Goal: Transaction & Acquisition: Purchase product/service

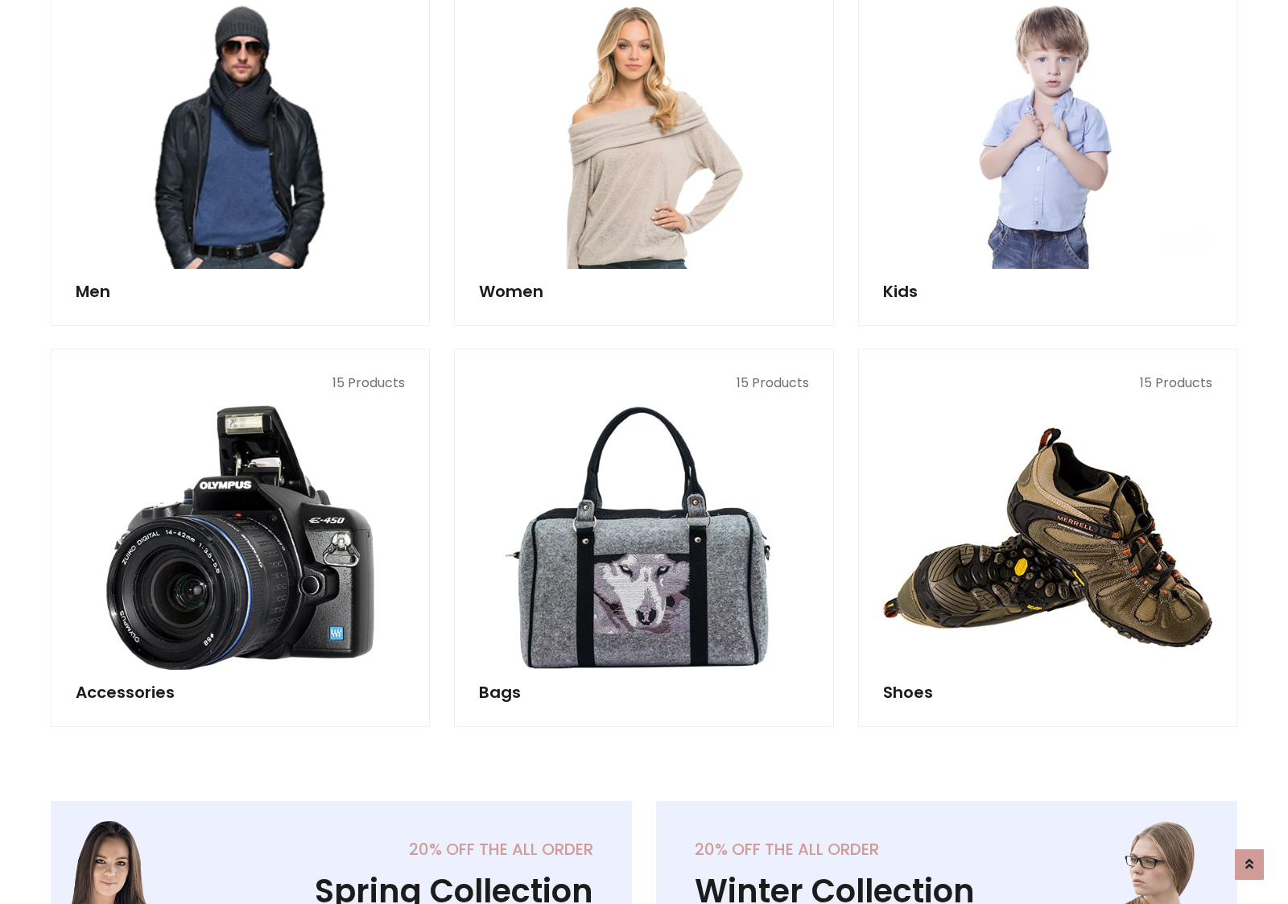
scroll to position [1168, 0]
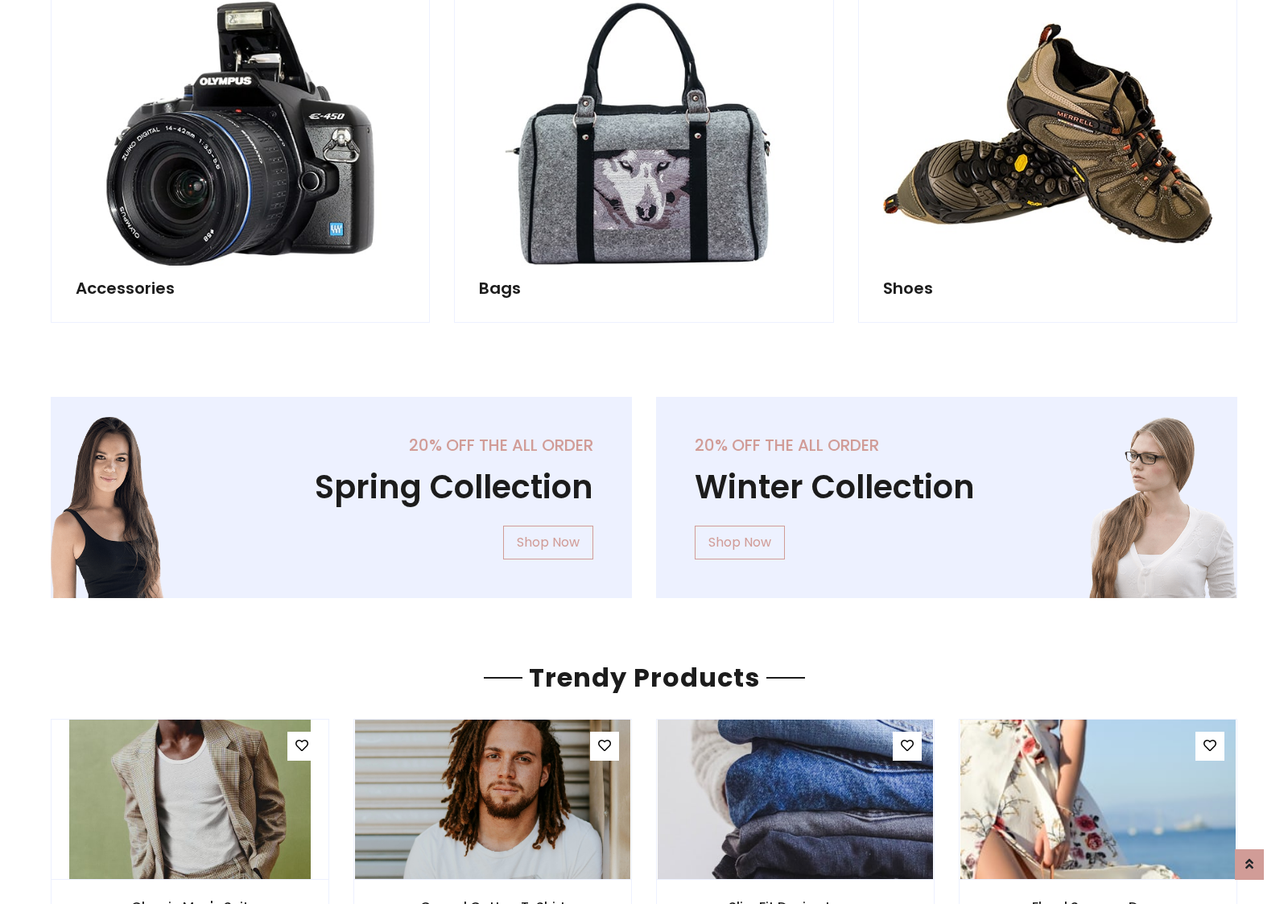
click at [644, 490] on div "20% off the all order Winter Collection Shop Now" at bounding box center [946, 510] width 605 height 227
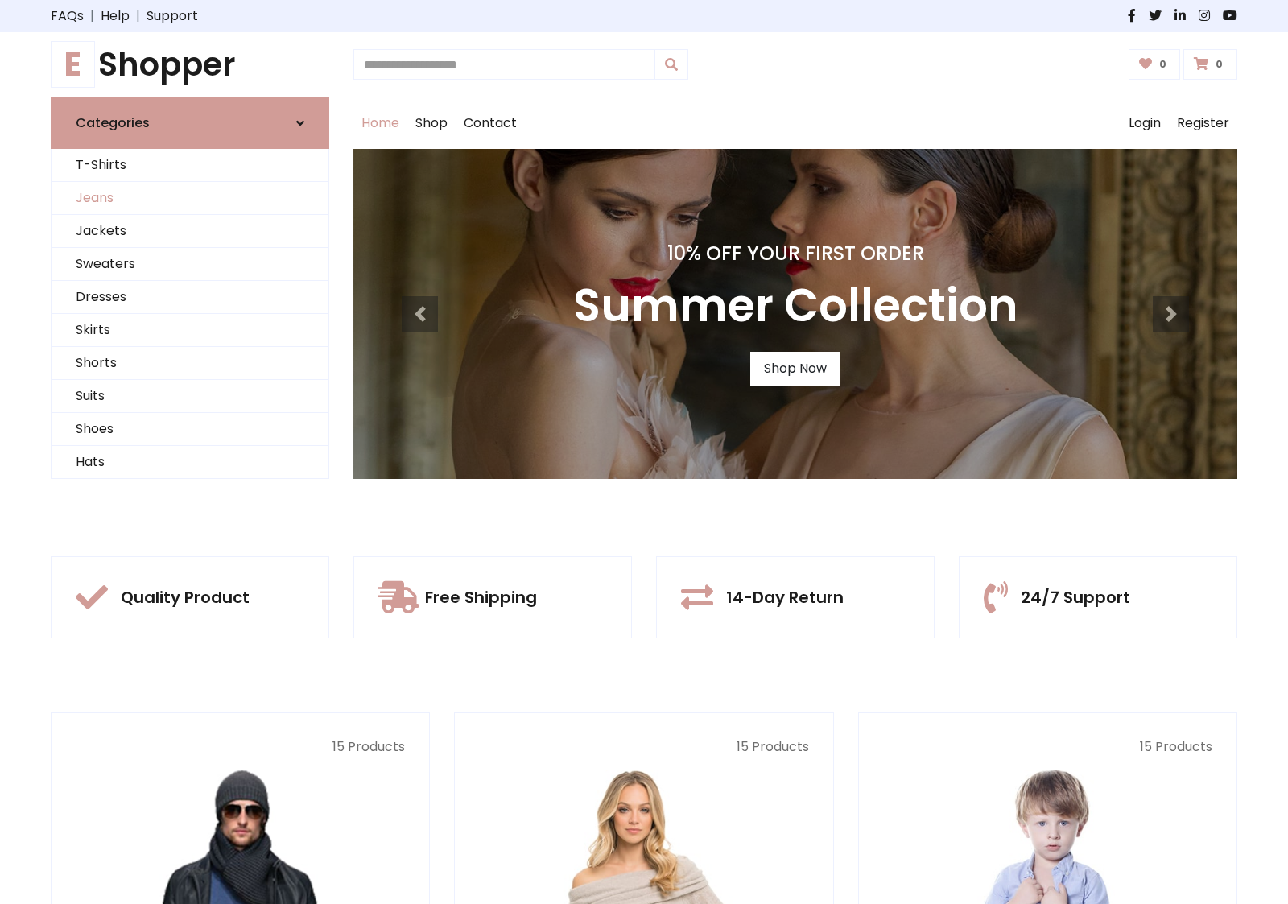
click at [190, 198] on link "Jeans" at bounding box center [190, 198] width 277 height 33
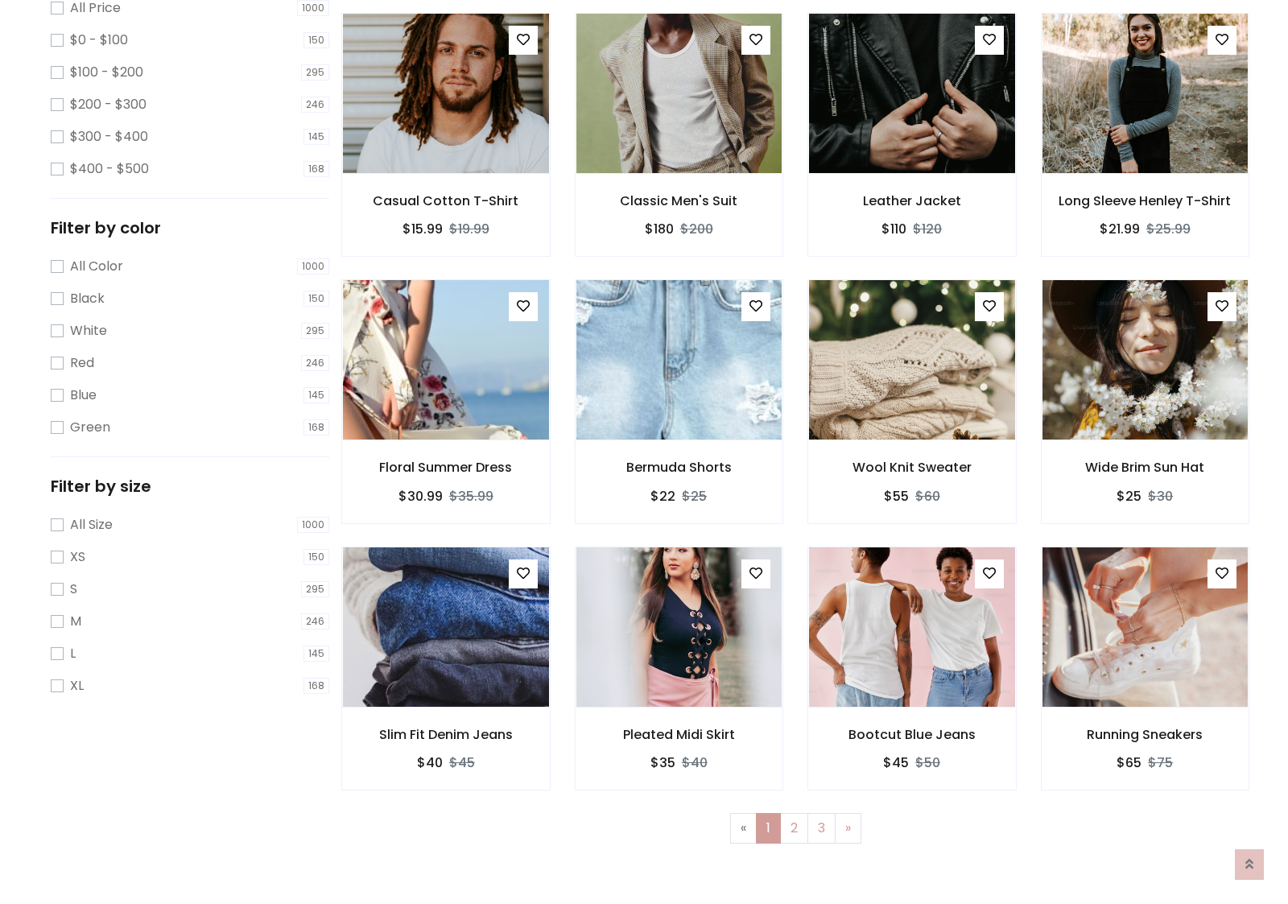
scroll to position [508, 0]
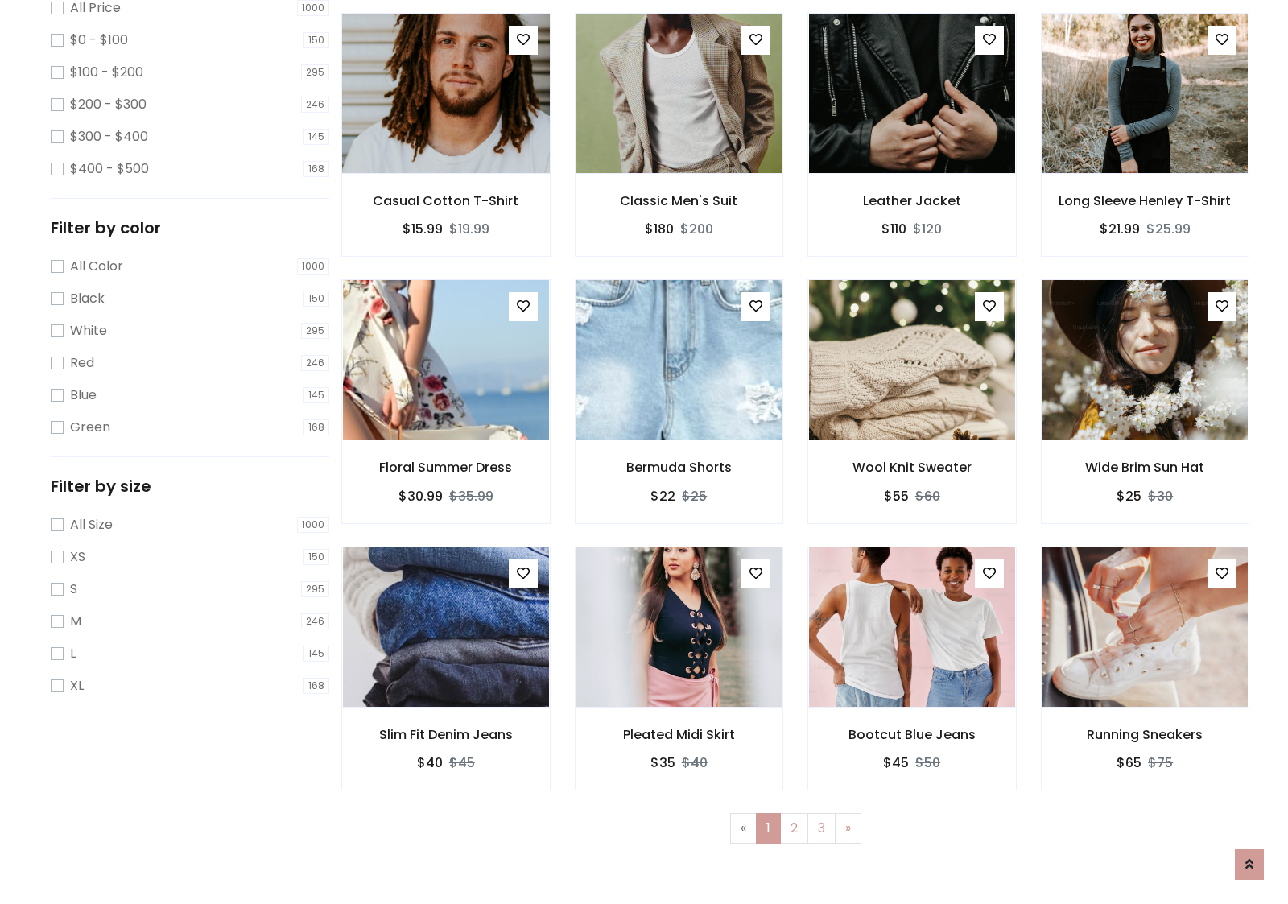
click at [445, 162] on img at bounding box center [445, 93] width 247 height 386
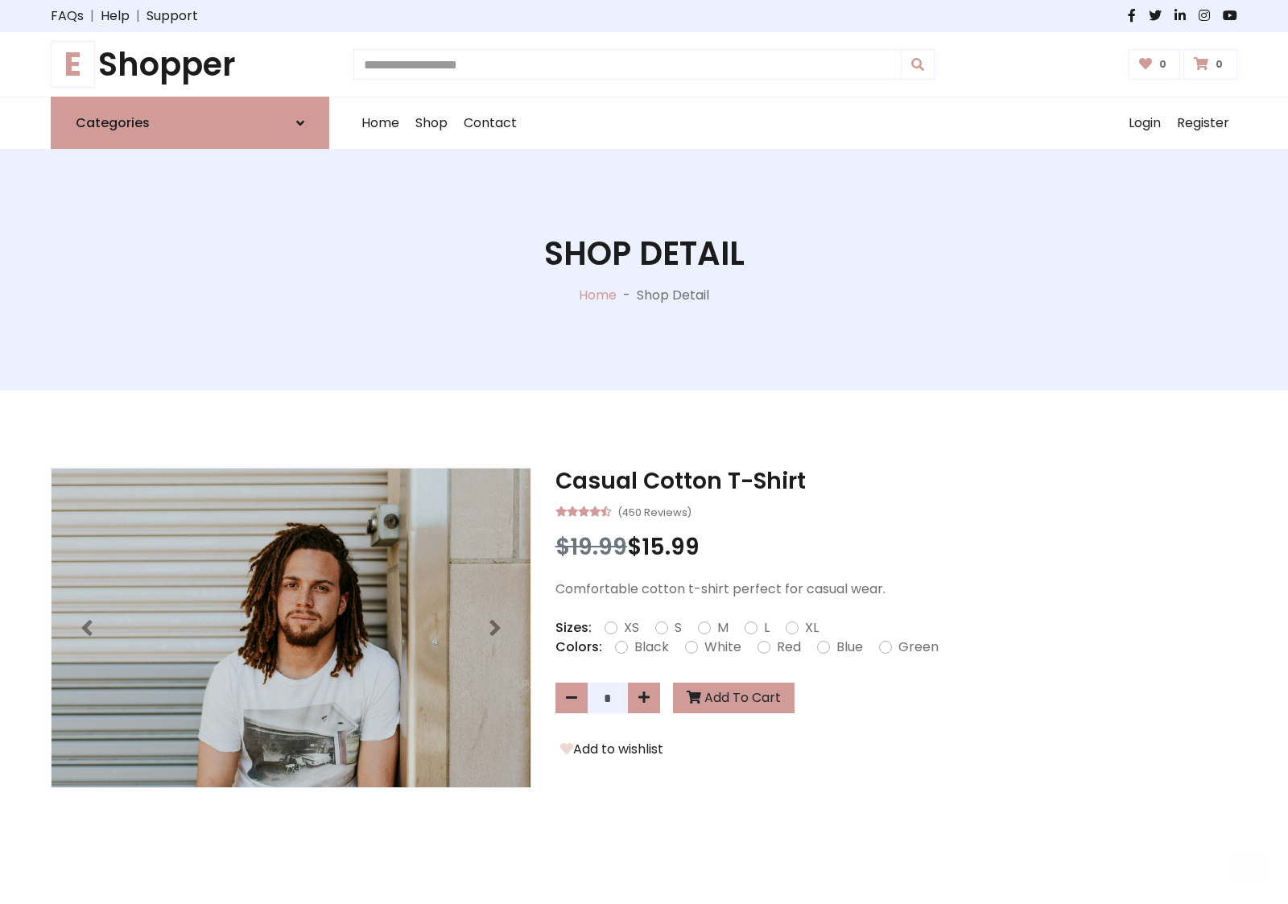
scroll to position [173, 0]
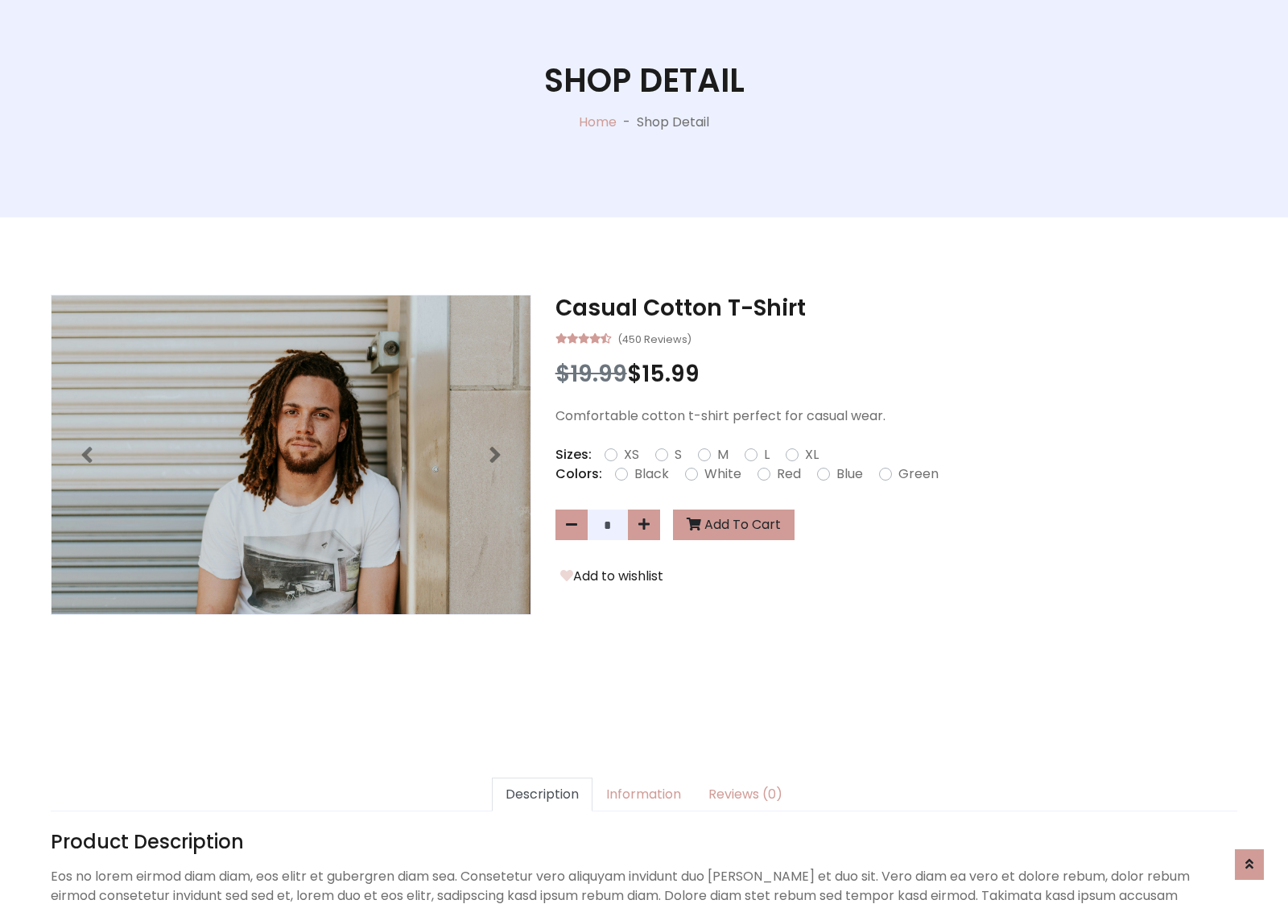
click at [786, 473] on label "Red" at bounding box center [789, 473] width 24 height 19
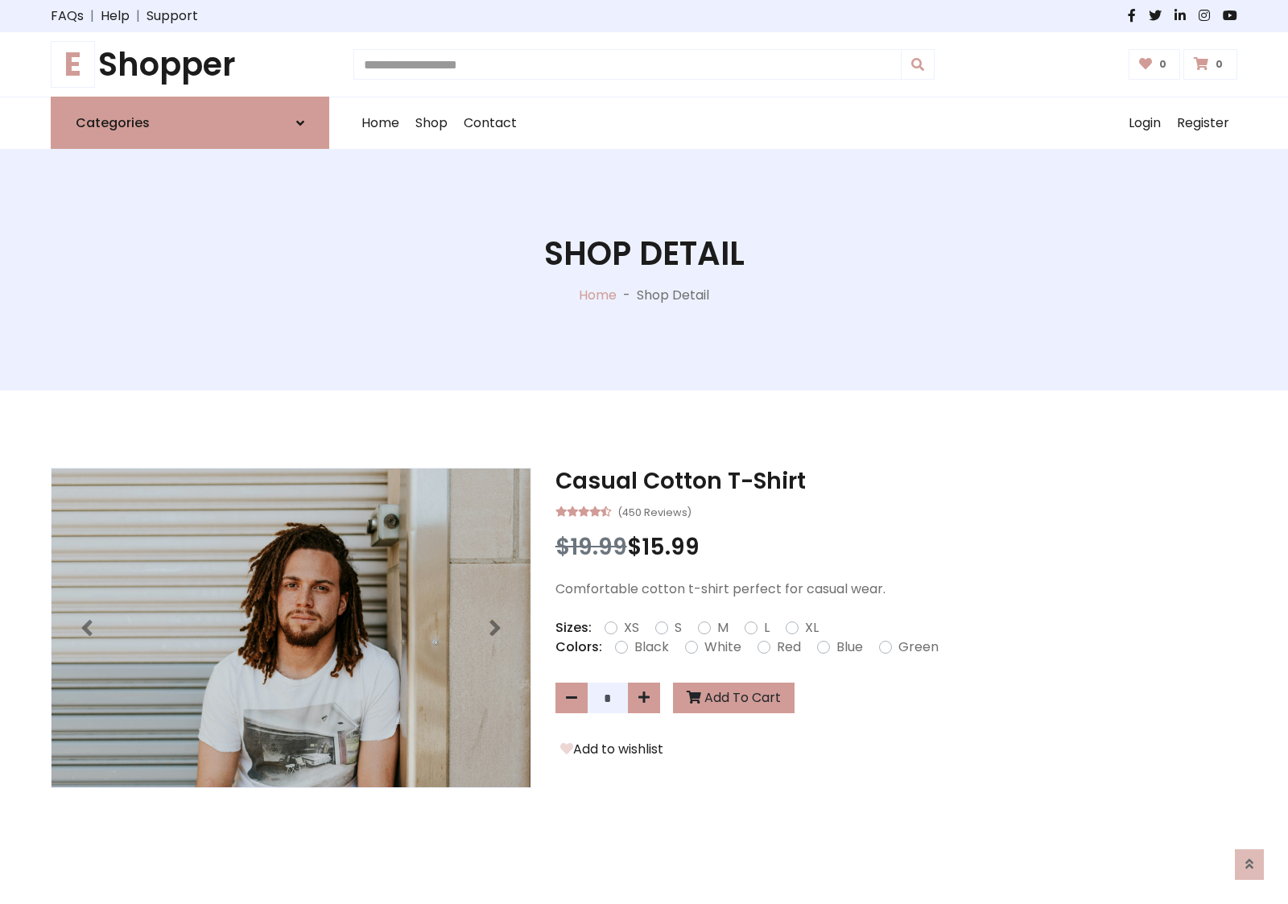
scroll to position [173, 0]
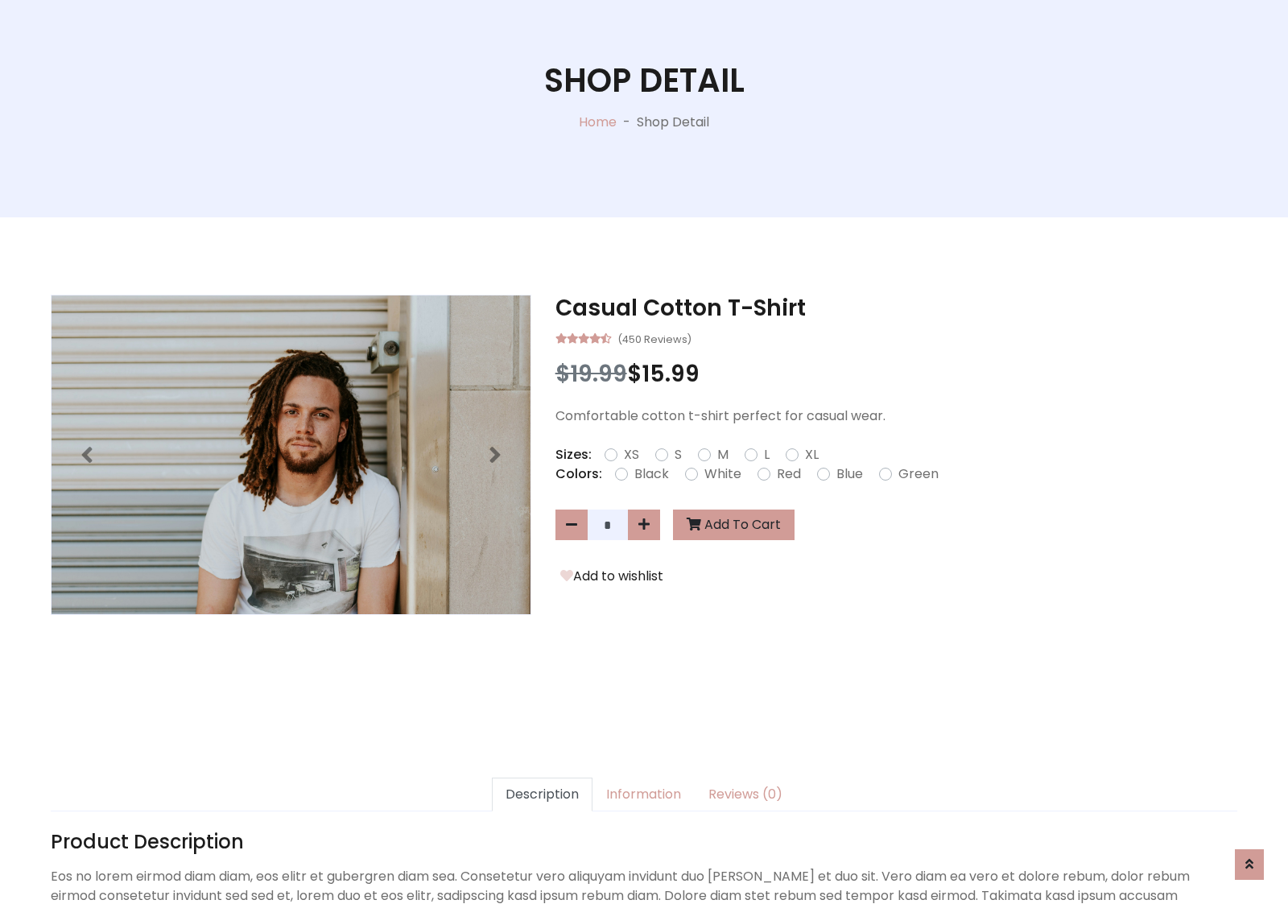
click at [644, 452] on form "XS S M L XL" at bounding box center [718, 454] width 227 height 19
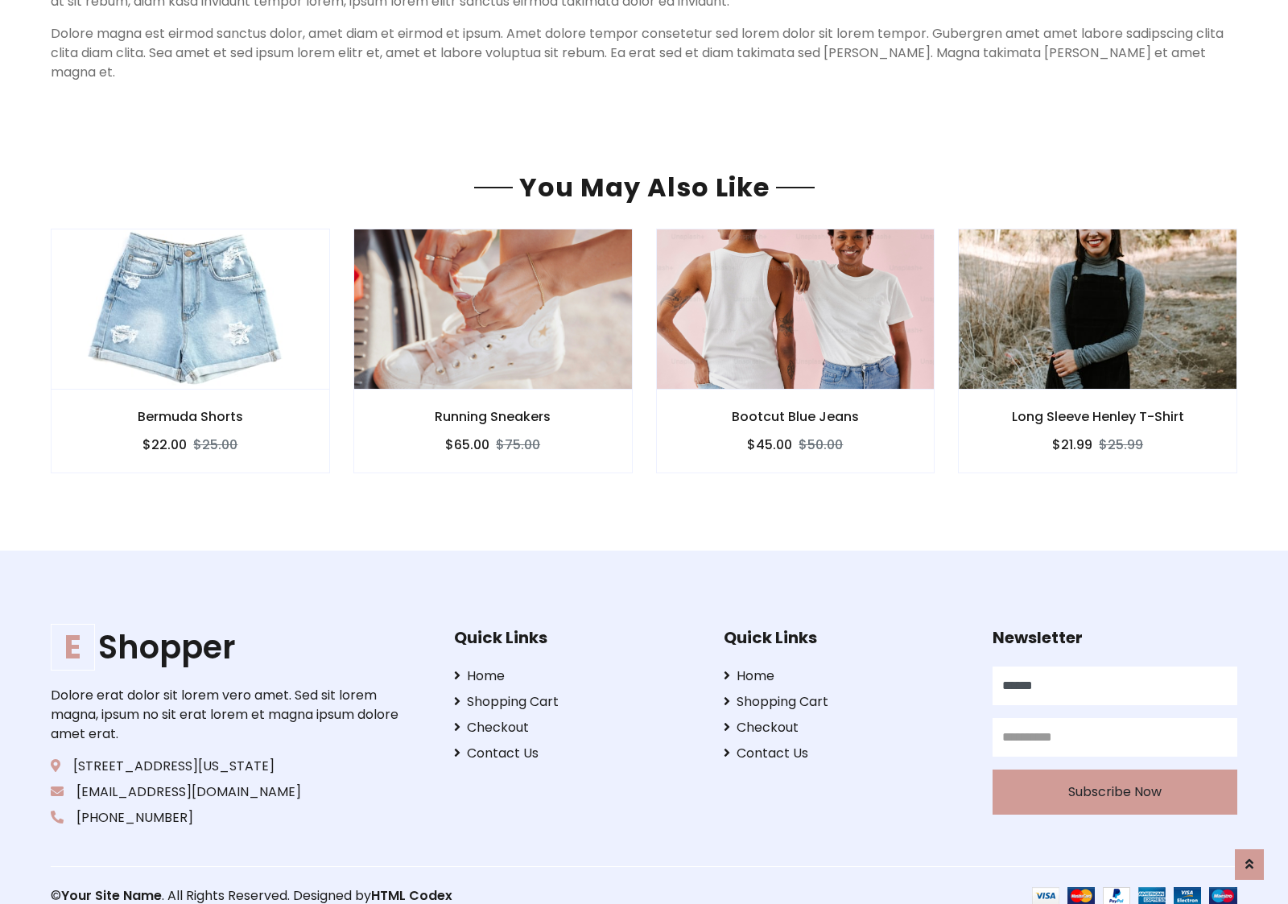
type input "******"
type input "**********"
click at [1114, 771] on button "Subscribe Now" at bounding box center [1115, 792] width 245 height 45
